Goal: Transaction & Acquisition: Purchase product/service

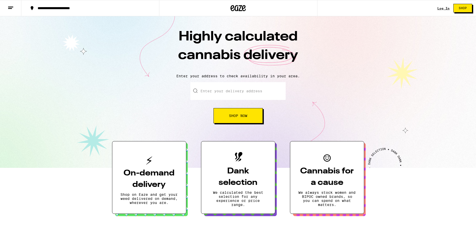
click at [468, 9] on button "Shop" at bounding box center [462, 8] width 19 height 9
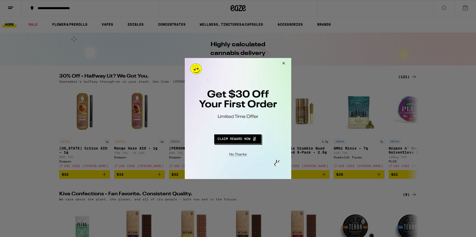
click at [285, 64] on button "Close Modal" at bounding box center [283, 64] width 14 height 12
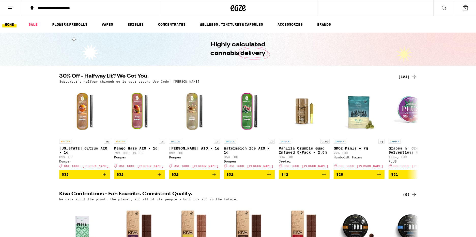
click at [443, 8] on icon at bounding box center [444, 8] width 6 height 6
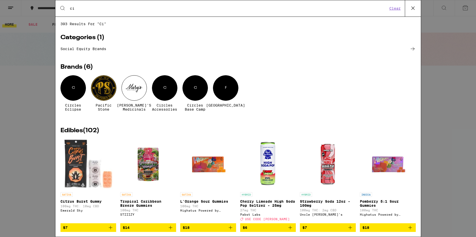
type input "c"
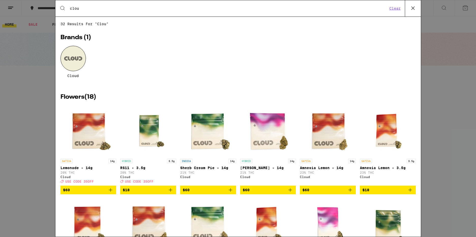
type input "cloud"
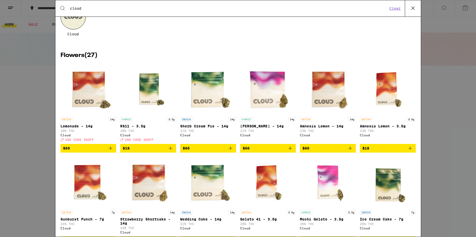
scroll to position [48, 0]
